Goal: Entertainment & Leisure: Consume media (video, audio)

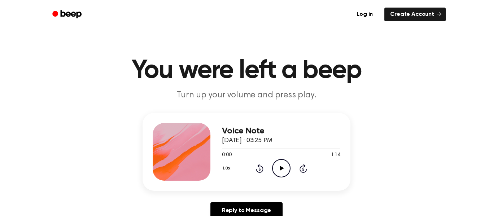
click at [276, 168] on icon "Play Audio" at bounding box center [281, 168] width 18 height 18
click at [258, 168] on icon "Rewind 5 seconds" at bounding box center [260, 168] width 8 height 9
drag, startPoint x: 258, startPoint y: 168, endPoint x: 315, endPoint y: 170, distance: 57.1
click at [315, 170] on div "1.0x Rewind 5 seconds Pause Audio Skip 5 seconds" at bounding box center [281, 168] width 118 height 18
drag, startPoint x: 318, startPoint y: 177, endPoint x: 366, endPoint y: 212, distance: 58.9
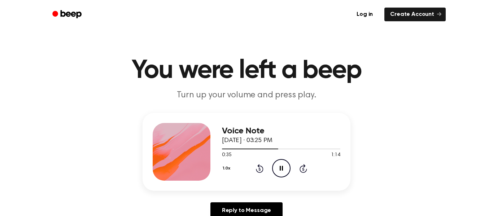
click at [260, 170] on icon at bounding box center [260, 169] width 2 height 3
click at [338, 162] on div "1.0x Rewind 5 seconds Pause Audio Skip 5 seconds" at bounding box center [281, 168] width 118 height 18
click at [298, 162] on div "1.0x Rewind 5 seconds Pause Audio Skip 5 seconds" at bounding box center [281, 168] width 118 height 18
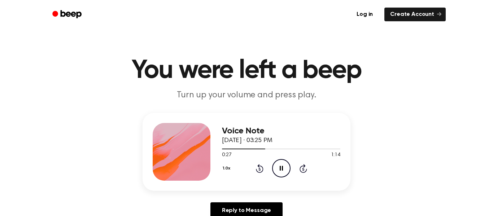
click at [254, 162] on div "1.0x Rewind 5 seconds Pause Audio Skip 5 seconds" at bounding box center [281, 168] width 118 height 18
click at [259, 168] on icon "Rewind 5 seconds" at bounding box center [260, 168] width 8 height 9
click at [363, 167] on div "Voice Note [DATE] · 03:25 PM 0:18 1:14 Your browser does not support the [objec…" at bounding box center [247, 169] width 476 height 112
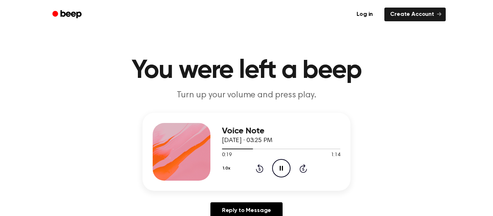
click at [260, 169] on icon "Rewind 5 seconds" at bounding box center [260, 168] width 8 height 9
click at [266, 169] on div "1.0x Rewind 5 seconds Pause Audio Skip 5 seconds" at bounding box center [281, 168] width 118 height 18
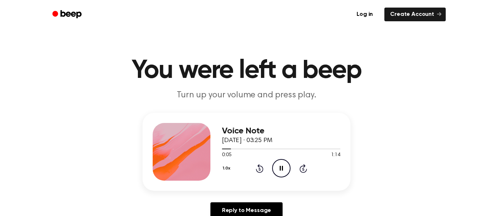
click at [262, 169] on icon "Rewind 5 seconds" at bounding box center [260, 168] width 8 height 9
click at [282, 163] on icon "Pause Audio" at bounding box center [281, 168] width 18 height 18
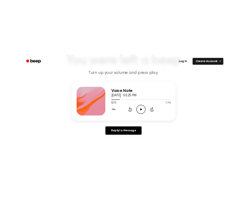
scroll to position [72, 0]
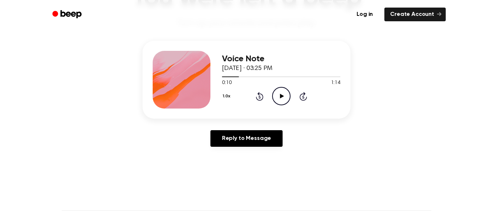
click at [258, 95] on icon "Rewind 5 seconds" at bounding box center [260, 96] width 8 height 9
click at [288, 90] on circle at bounding box center [282, 96] width 18 height 18
click at [278, 95] on icon "Play Audio" at bounding box center [281, 96] width 18 height 18
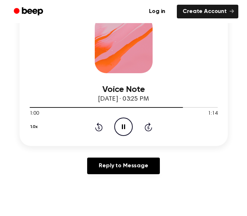
scroll to position [118, 0]
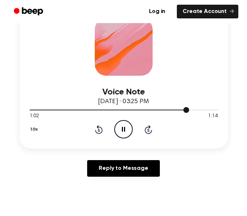
click at [31, 112] on div at bounding box center [124, 110] width 188 height 6
click at [121, 133] on icon "Play Audio" at bounding box center [123, 129] width 18 height 18
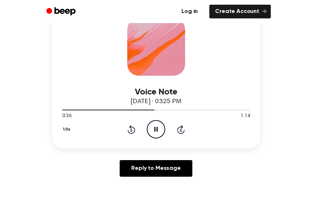
scroll to position [92, 0]
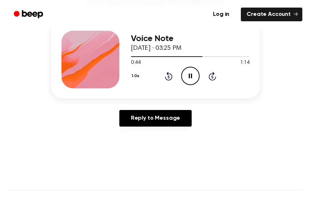
click at [193, 74] on icon "Pause Audio" at bounding box center [190, 76] width 18 height 18
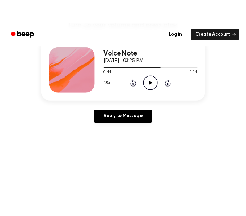
scroll to position [118, 0]
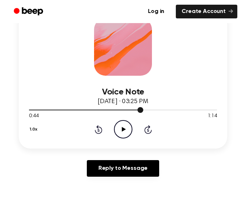
click at [29, 112] on div at bounding box center [123, 110] width 188 height 6
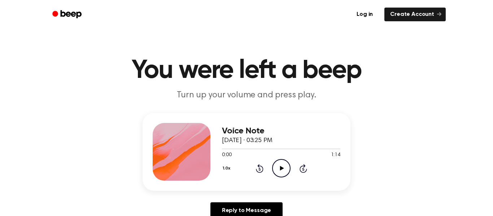
click at [373, 162] on div "Voice Note [DATE] · 03:25 PM 0:00 1:14 Your browser does not support the [objec…" at bounding box center [247, 169] width 476 height 112
click at [285, 169] on icon "Play Audio" at bounding box center [281, 168] width 18 height 18
click at [230, 169] on button "1.0x" at bounding box center [227, 168] width 11 height 12
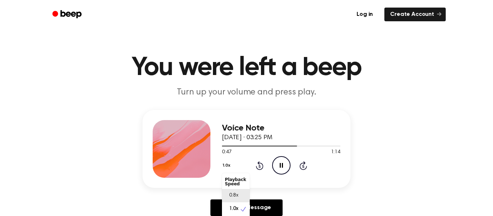
click at [230, 194] on span "0.8x" at bounding box center [233, 196] width 9 height 8
click at [222, 147] on div at bounding box center [281, 146] width 118 height 6
click at [273, 156] on icon "Pause Audio" at bounding box center [281, 165] width 18 height 18
click at [281, 162] on icon "Play Audio" at bounding box center [281, 165] width 18 height 18
click at [222, 146] on div at bounding box center [235, 146] width 26 height 1
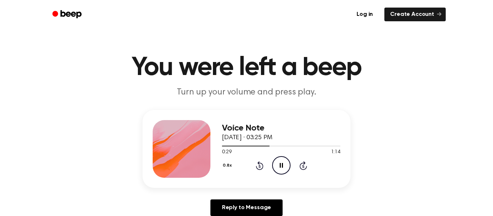
click at [328, 84] on header "You were left a beep Turn up your volume and press play." at bounding box center [247, 77] width 476 height 44
click at [228, 164] on button "0.8x" at bounding box center [228, 166] width 12 height 12
drag, startPoint x: 232, startPoint y: 208, endPoint x: 244, endPoint y: 202, distance: 13.9
click at [244, 202] on div "Playback Speed 0.8x 1.0x 1.2x 1.5x 2.0x" at bounding box center [236, 213] width 28 height 81
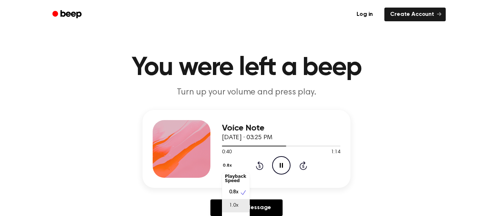
click at [228, 208] on div "1.0x" at bounding box center [231, 206] width 13 height 8
click at [282, 159] on icon "Pause Audio" at bounding box center [281, 165] width 18 height 18
click at [282, 159] on icon "Play Audio" at bounding box center [281, 165] width 18 height 18
click at [223, 147] on div at bounding box center [281, 146] width 118 height 6
click at [225, 165] on button "1.0x" at bounding box center [227, 166] width 11 height 12
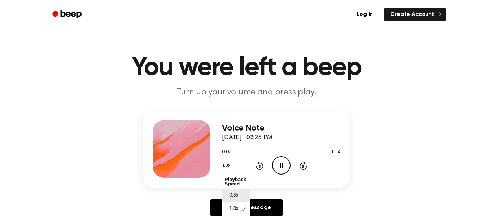
click at [239, 194] on div "0.8x" at bounding box center [236, 195] width 28 height 13
click at [222, 148] on div at bounding box center [281, 146] width 118 height 6
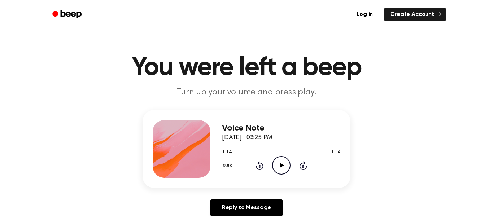
click at [280, 166] on icon at bounding box center [282, 165] width 4 height 5
click at [279, 160] on icon "Play Audio" at bounding box center [281, 165] width 18 height 18
